Goal: Complete application form

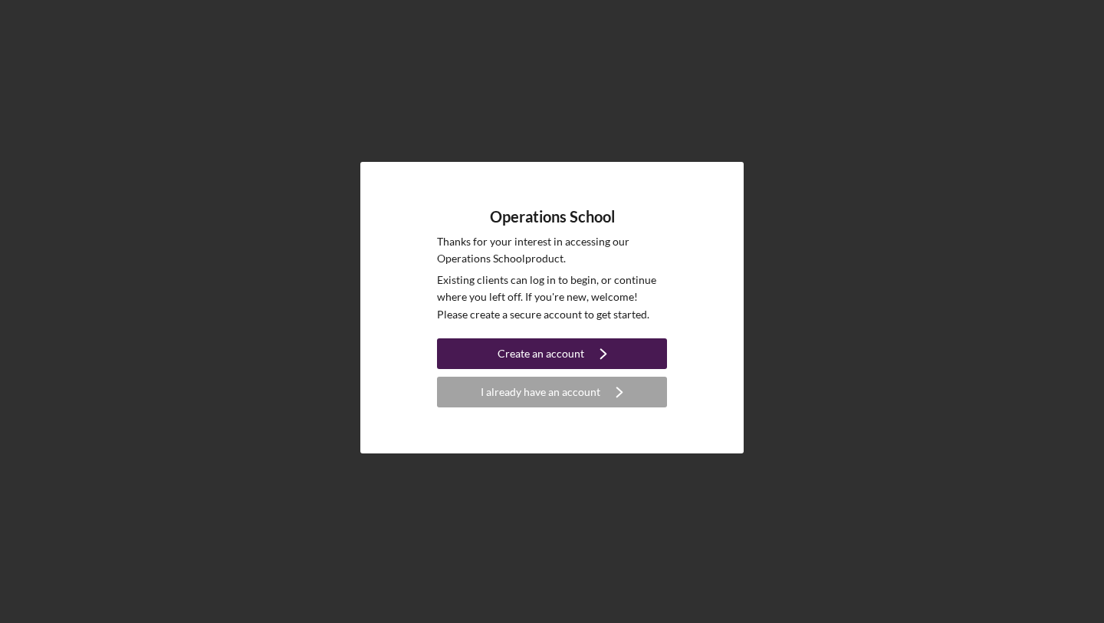
click at [569, 359] on div "Create an account" at bounding box center [541, 353] width 87 height 31
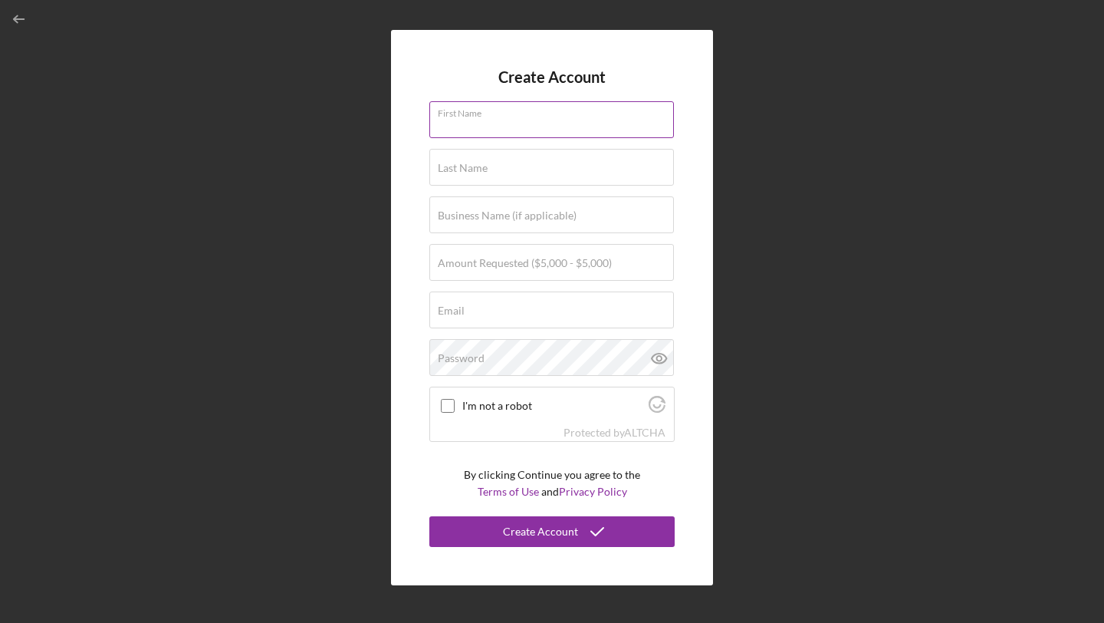
click at [558, 110] on div "First Name" at bounding box center [551, 120] width 245 height 38
type input "[PERSON_NAME]"
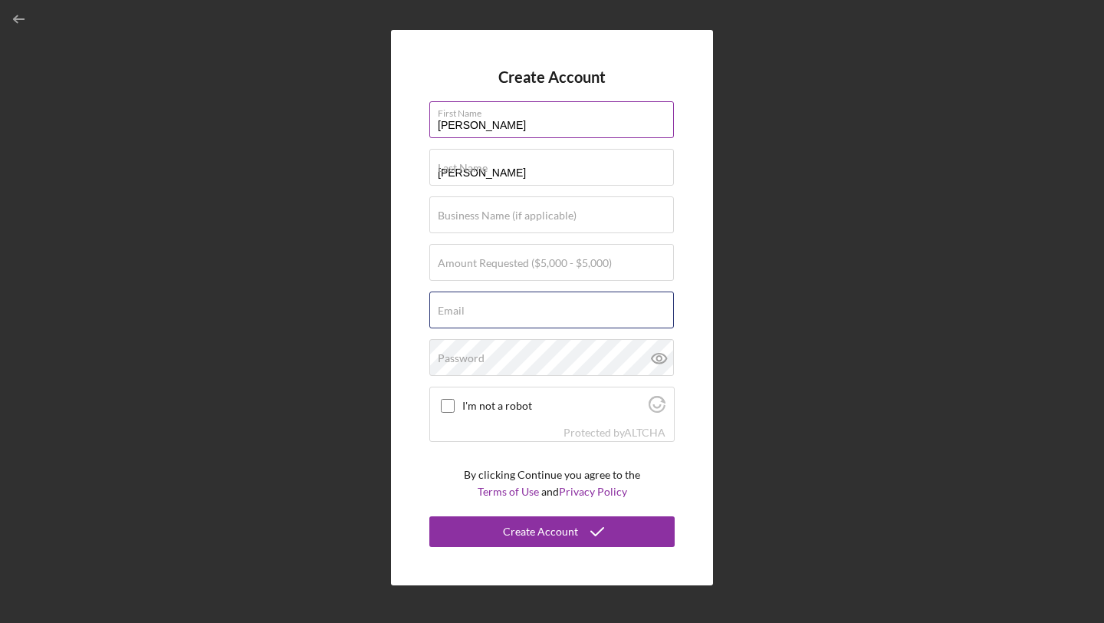
type input "[EMAIL_ADDRESS][DOMAIN_NAME]"
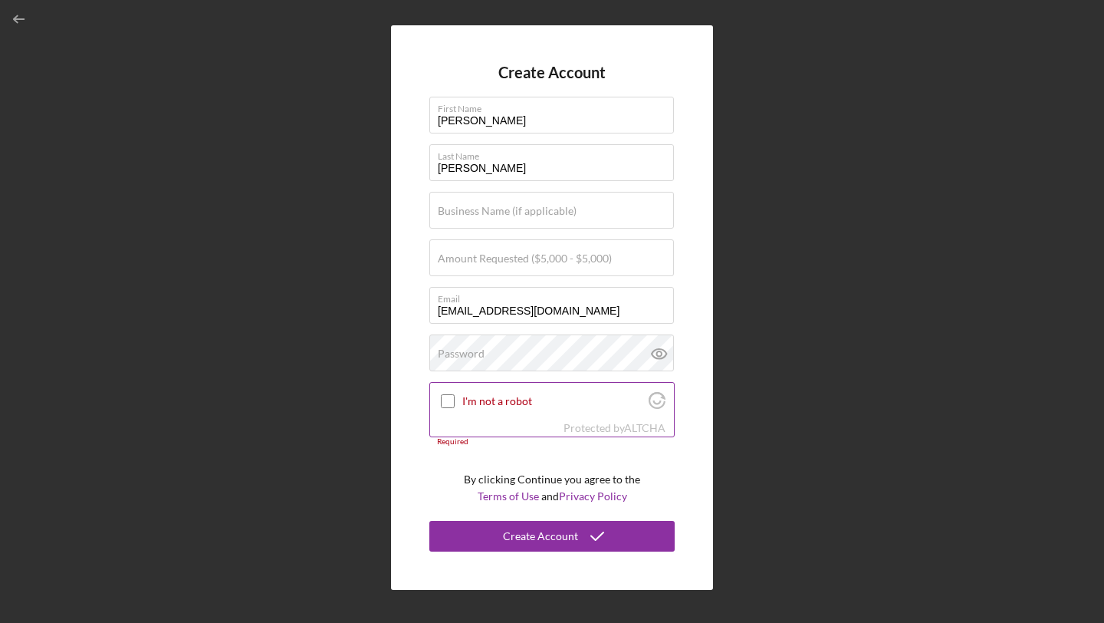
click at [448, 406] on input "I'm not a robot" at bounding box center [448, 401] width 14 height 14
checkbox input "true"
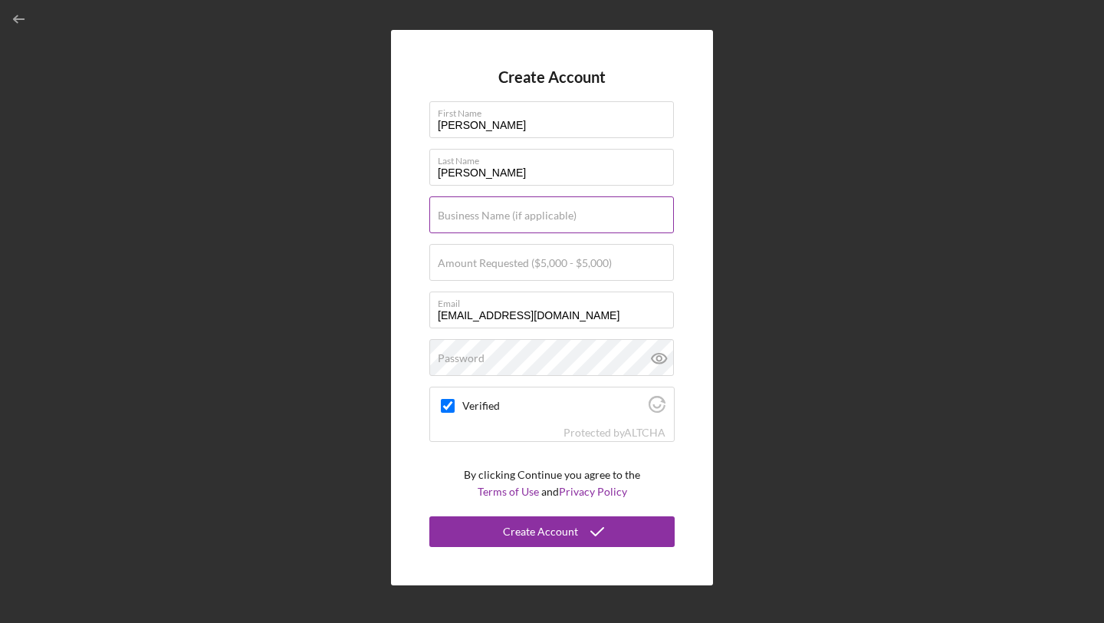
click at [485, 215] on label "Business Name (if applicable)" at bounding box center [507, 215] width 139 height 12
click at [485, 215] on input "Business Name (if applicable)" at bounding box center [551, 214] width 245 height 37
type input "Ori Studios"
click at [547, 255] on div "Amount Requested ($5,000 - $5,000)" at bounding box center [551, 263] width 245 height 38
type input "$5,000"
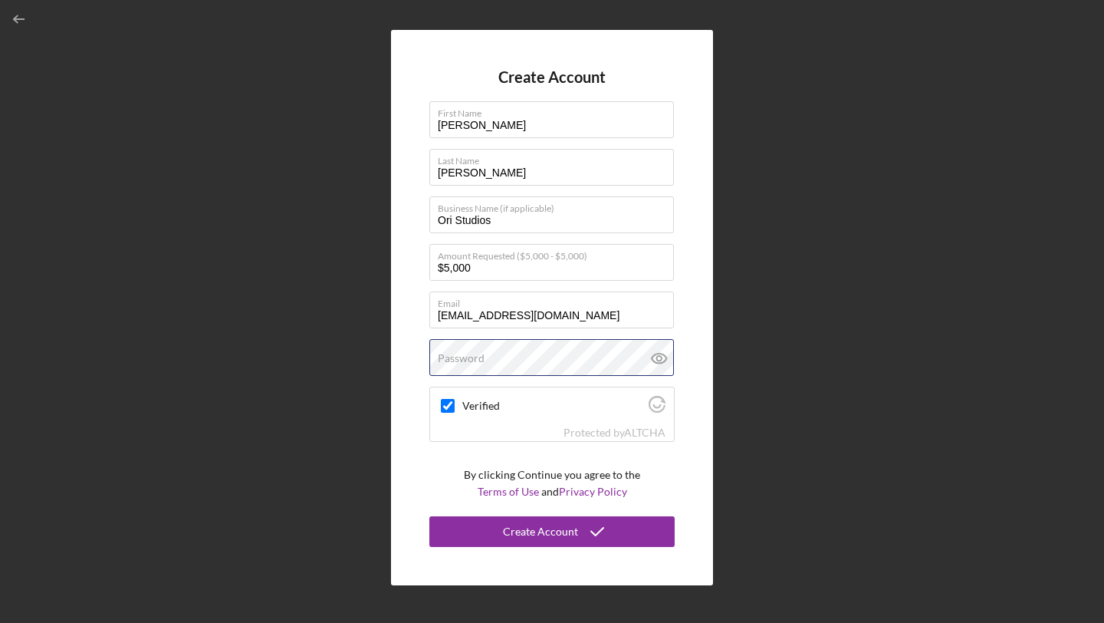
click at [556, 354] on div "Password" at bounding box center [551, 358] width 245 height 38
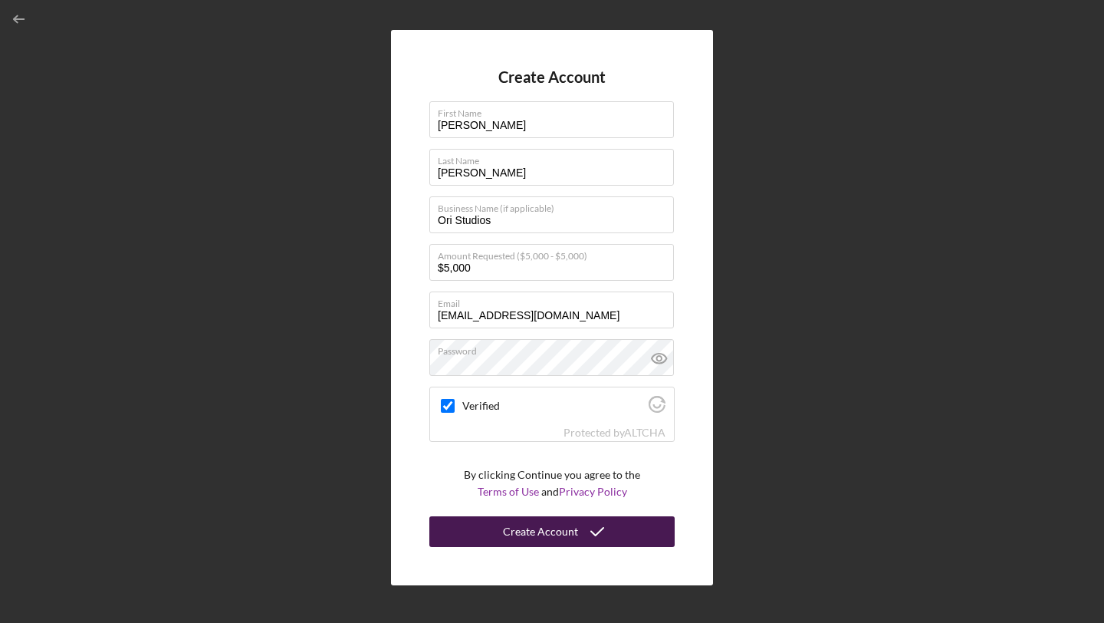
click at [525, 536] on div "Create Account" at bounding box center [540, 531] width 75 height 31
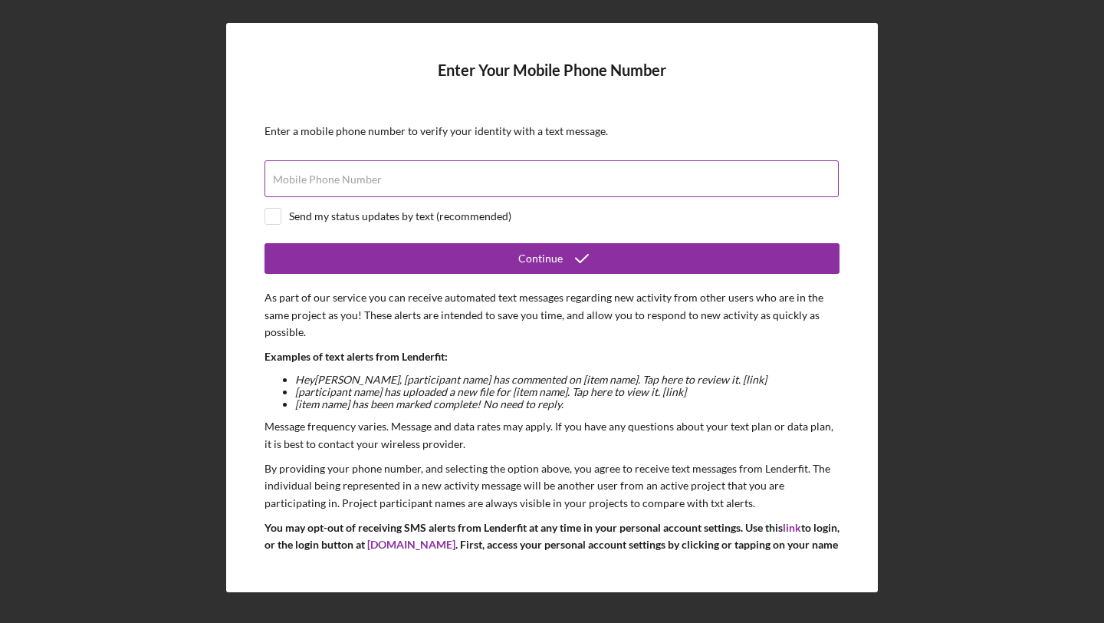
click at [413, 189] on input "Mobile Phone Number" at bounding box center [552, 178] width 574 height 37
type input "[PHONE_NUMBER]"
click at [379, 212] on div "Send my status updates by text (recommended)" at bounding box center [400, 216] width 222 height 12
checkbox input "true"
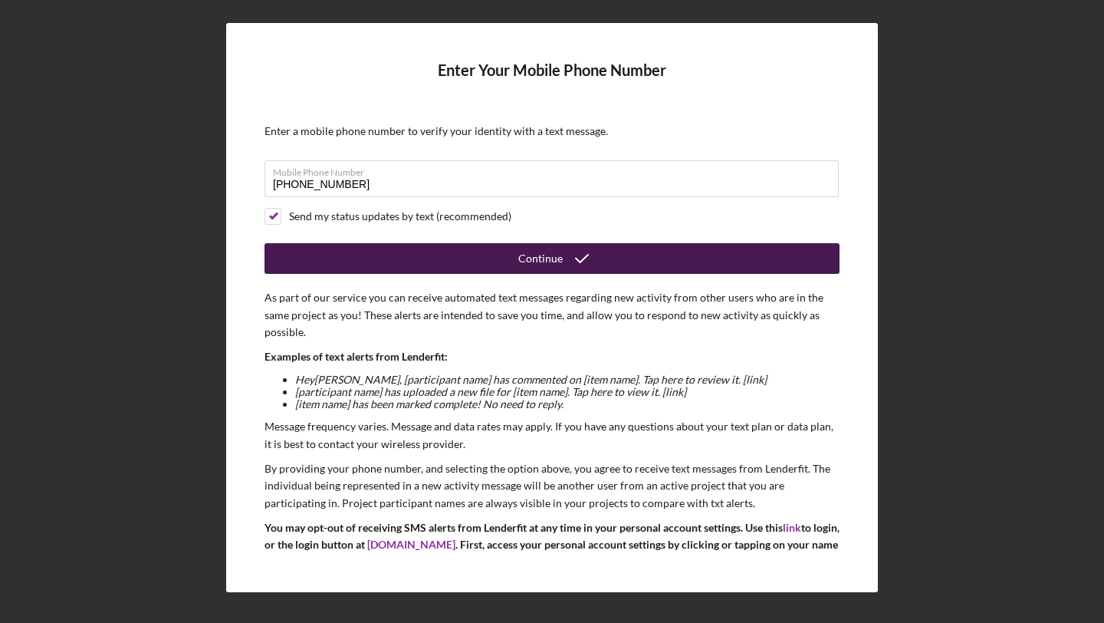
click at [471, 256] on button "Continue" at bounding box center [552, 258] width 575 height 31
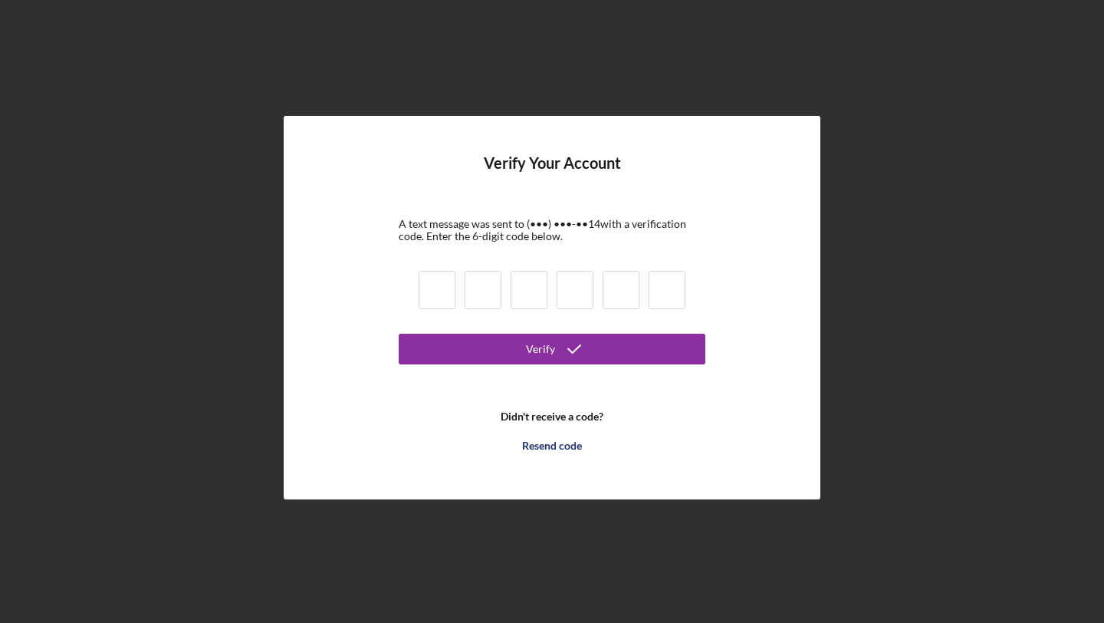
click at [433, 288] on input at bounding box center [437, 290] width 37 height 38
click at [442, 284] on input at bounding box center [437, 290] width 37 height 38
click at [725, 268] on div "Verify Your Account A text message was sent to (•••) •••-•• 14 with a verificat…" at bounding box center [552, 307] width 537 height 383
click at [471, 281] on input at bounding box center [483, 290] width 37 height 38
click at [453, 281] on input at bounding box center [437, 290] width 37 height 38
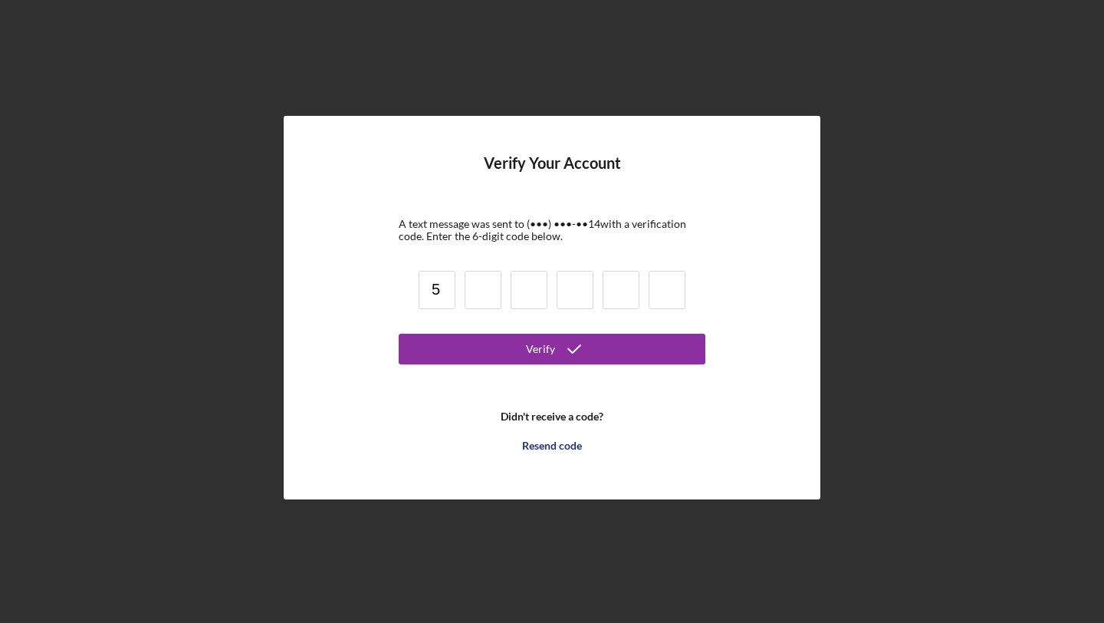
type input "5"
type input "4"
type input "5"
click at [485, 286] on input at bounding box center [483, 290] width 37 height 38
type input "5"
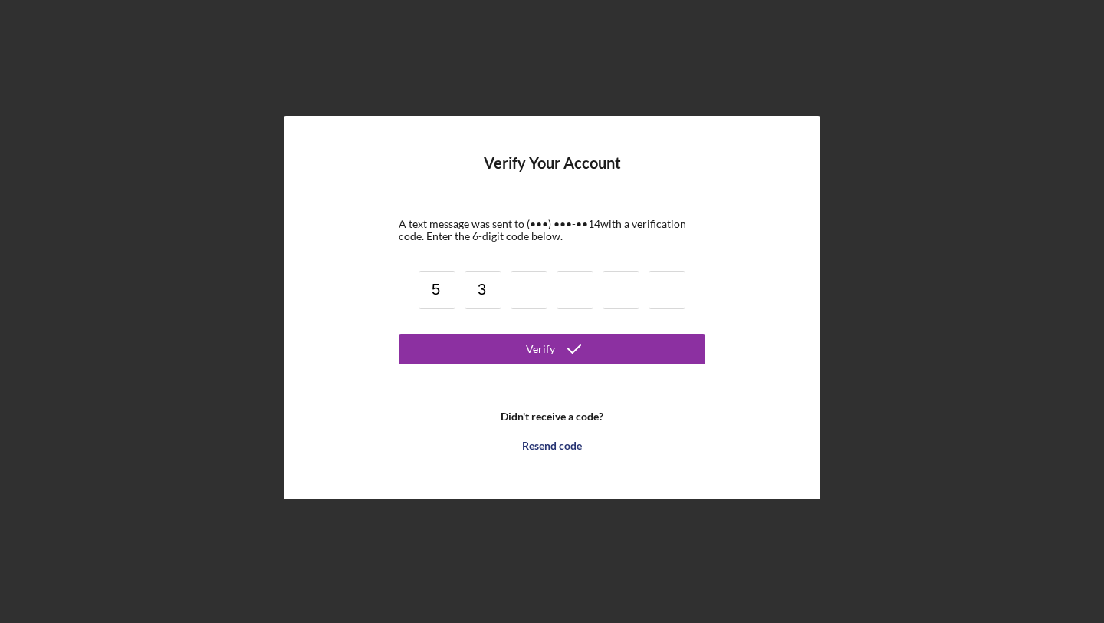
type input "3"
type input "4"
type input "8"
type input "2"
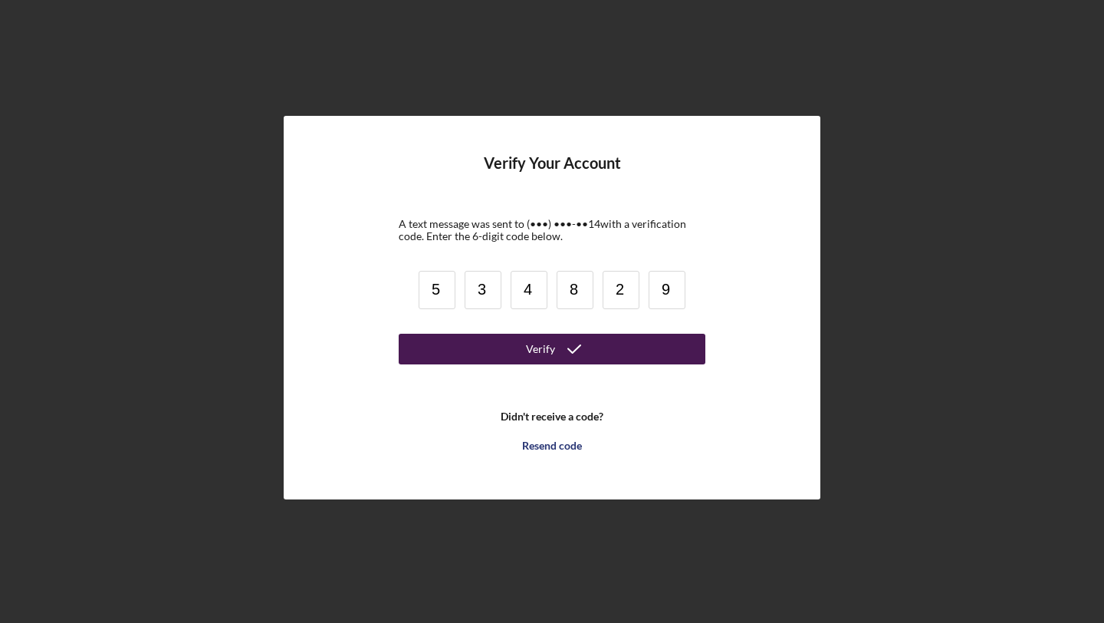
type input "9"
click at [551, 338] on div "Verify" at bounding box center [540, 349] width 29 height 31
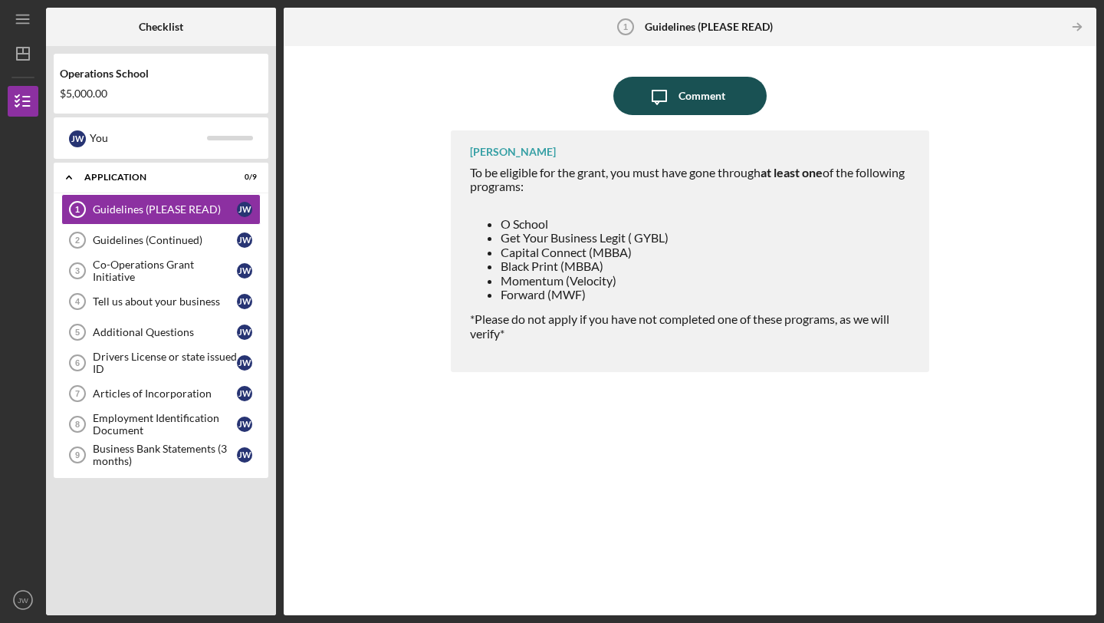
click at [733, 96] on button "Icon/Message Comment" at bounding box center [689, 96] width 153 height 38
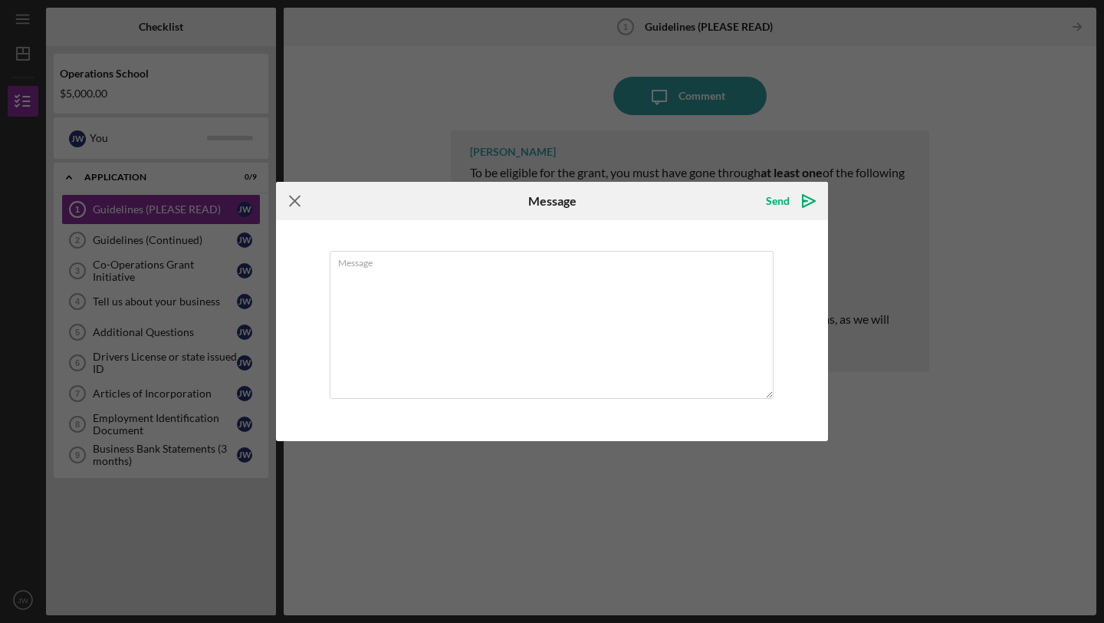
click at [288, 201] on icon "Icon/Menu Close" at bounding box center [295, 201] width 38 height 38
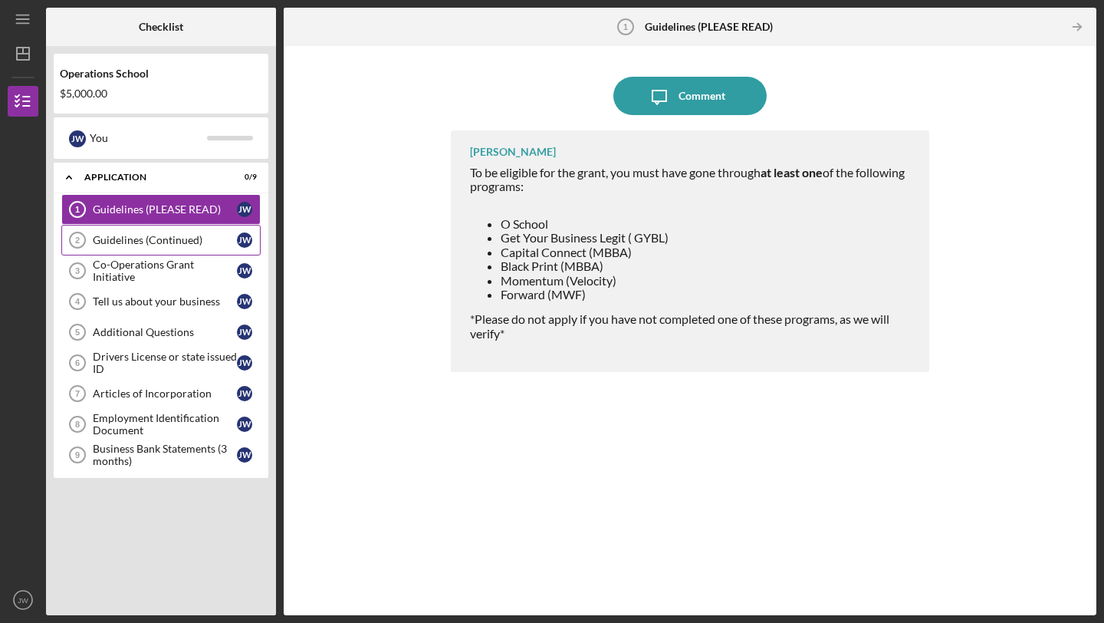
click at [191, 235] on div "Guidelines (Continued)" at bounding box center [165, 240] width 144 height 12
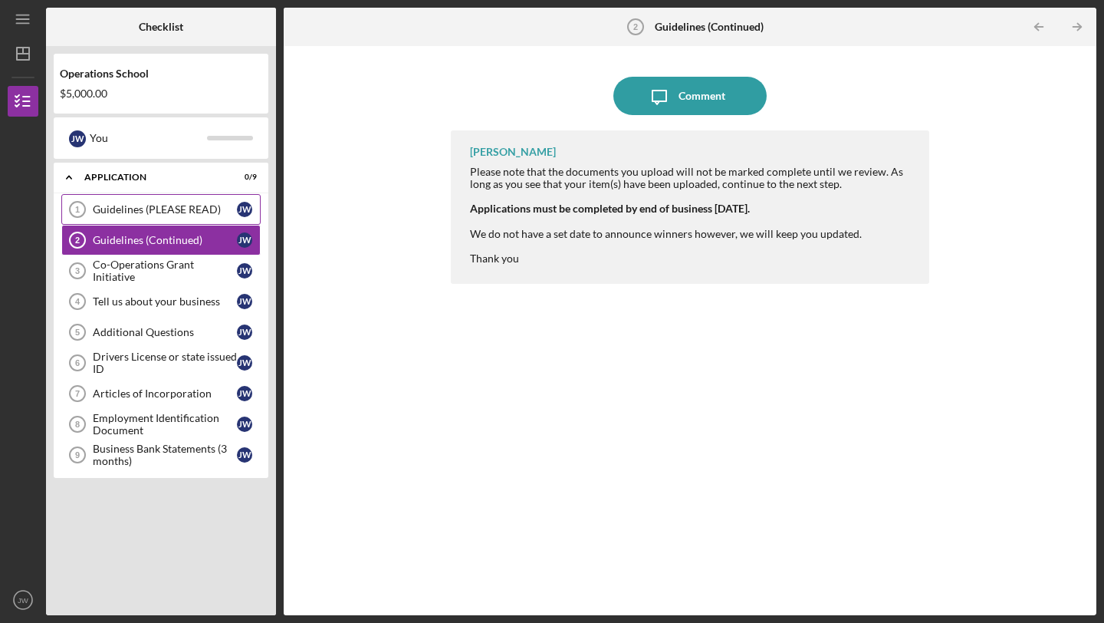
click at [192, 209] on div "Guidelines (PLEASE READ)" at bounding box center [165, 209] width 144 height 12
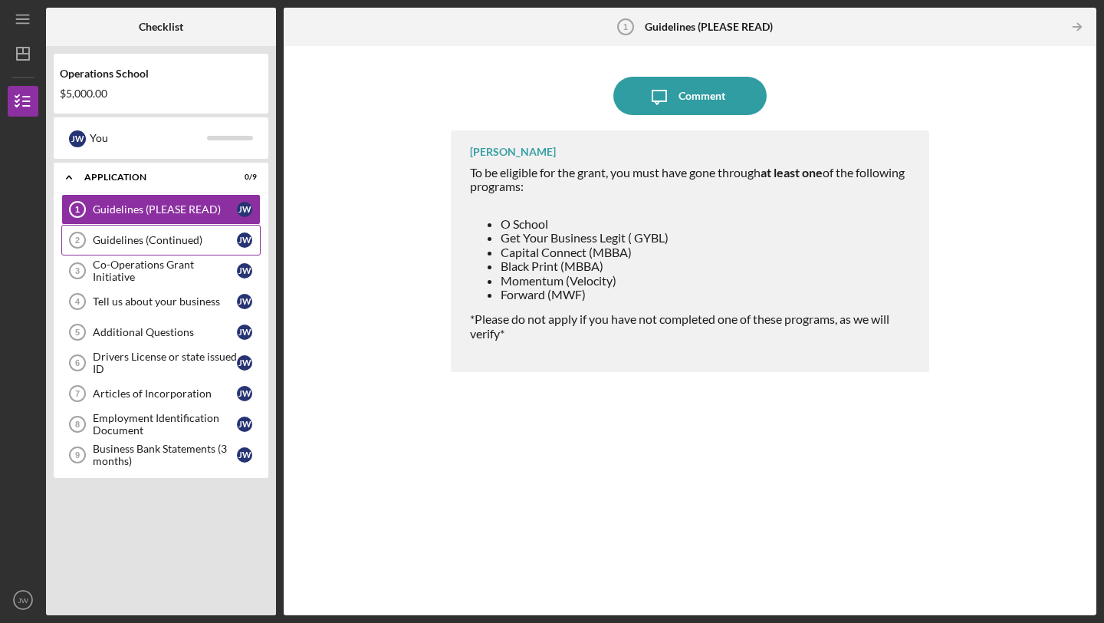
click at [215, 229] on link "Guidelines (Continued) 2 Guidelines (Continued) [PERSON_NAME]" at bounding box center [160, 240] width 199 height 31
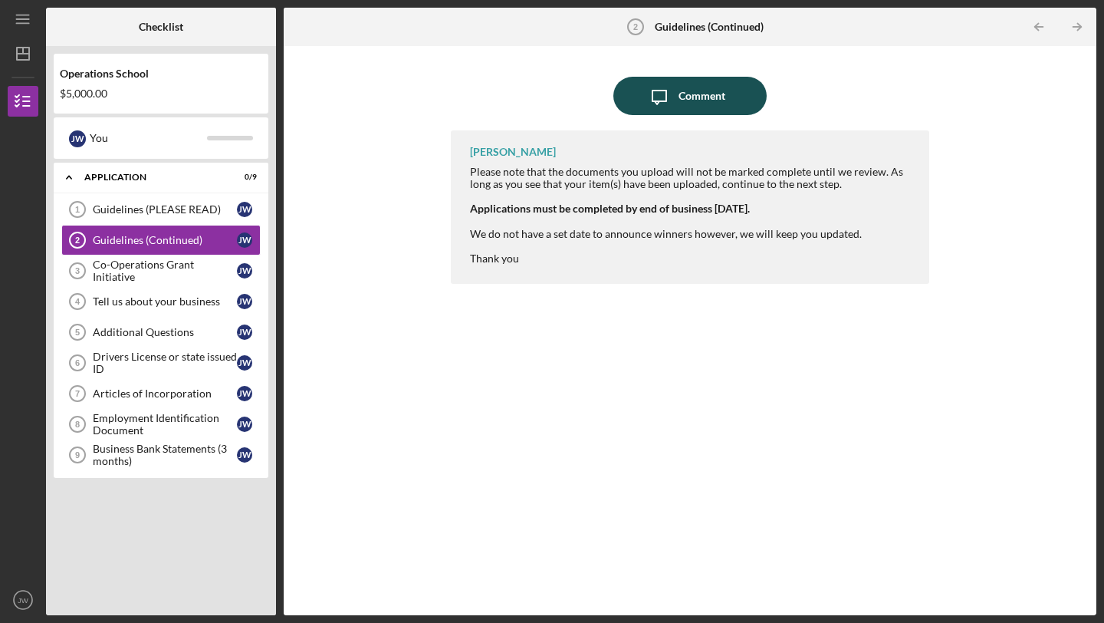
click at [664, 95] on icon "Icon/Message" at bounding box center [659, 96] width 38 height 38
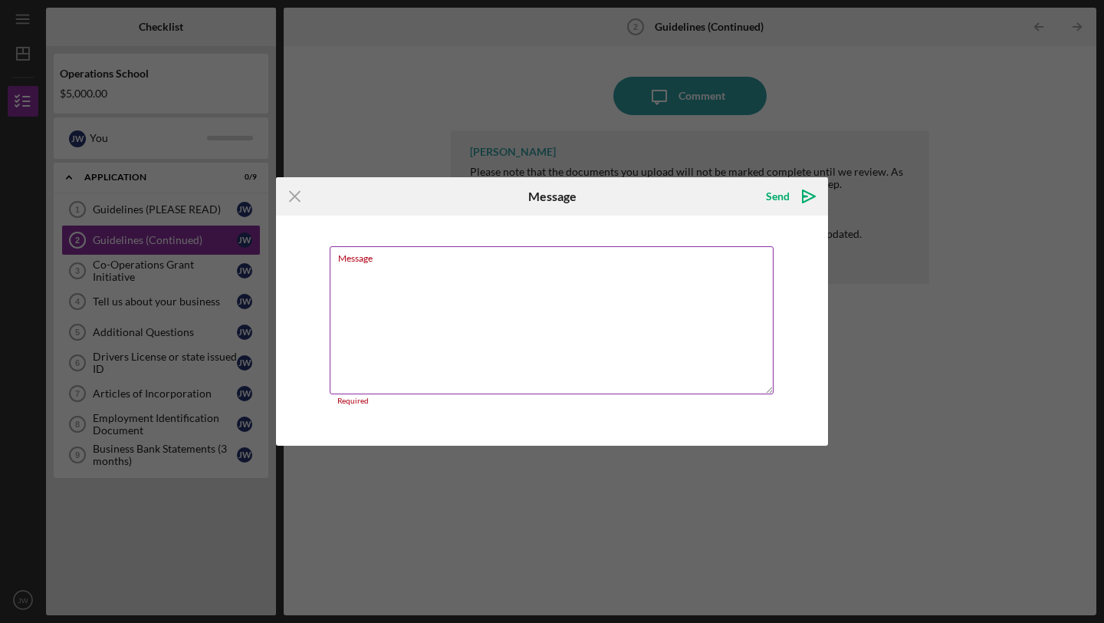
click at [678, 268] on div "Message Required" at bounding box center [552, 326] width 445 height 160
click at [300, 205] on icon "Icon/Menu Close" at bounding box center [295, 196] width 38 height 38
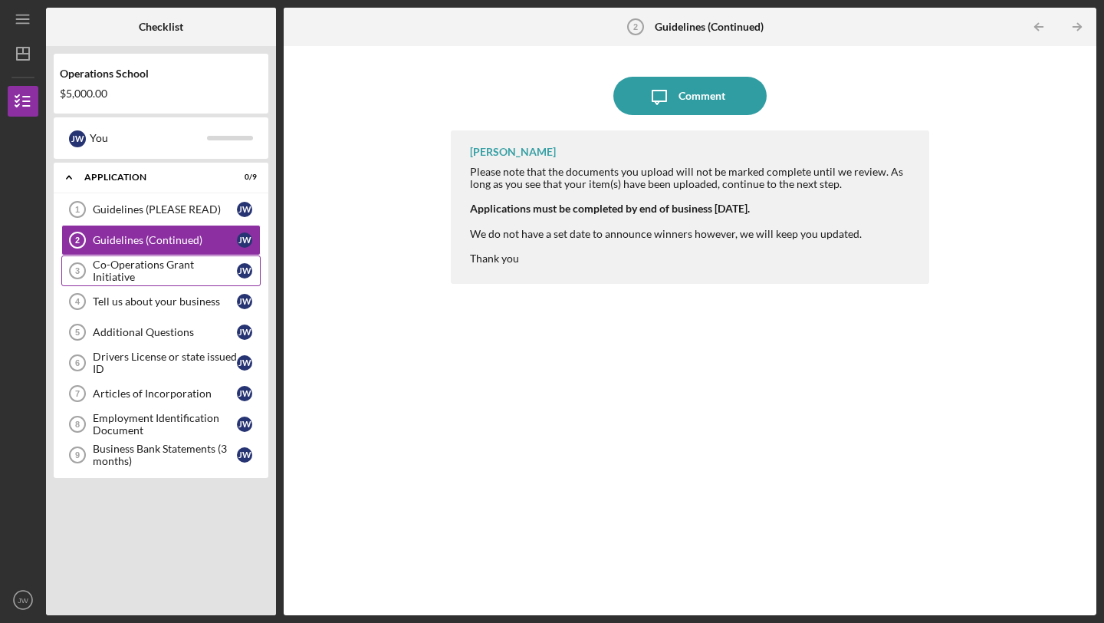
click at [213, 268] on div "Co-Operations Grant Initiative" at bounding box center [165, 270] width 144 height 25
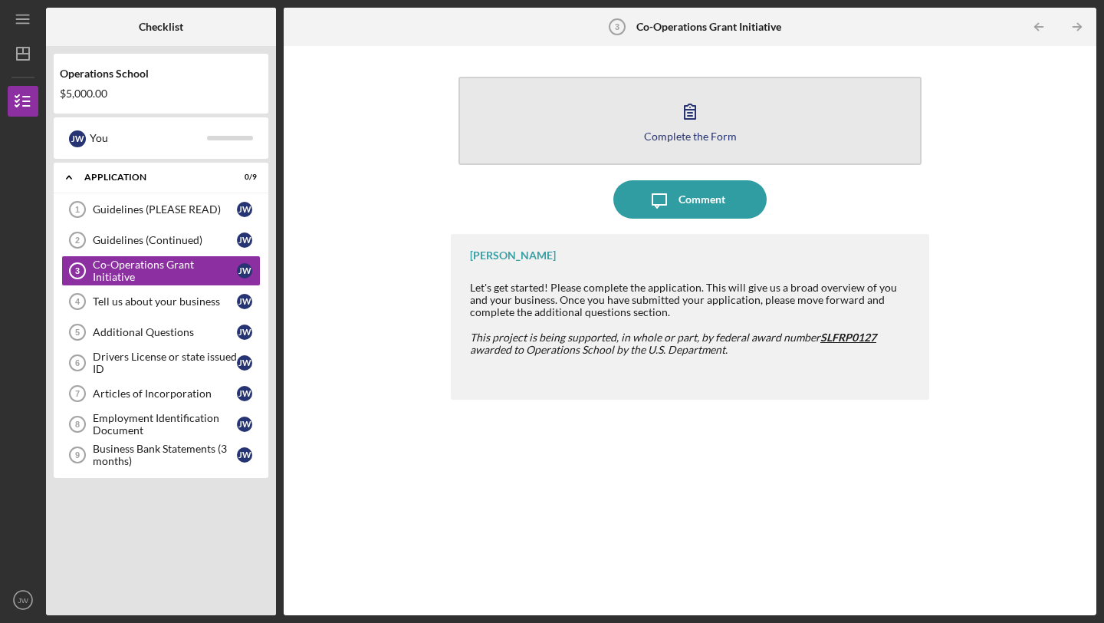
click at [701, 135] on div "Complete the Form" at bounding box center [690, 136] width 93 height 12
